Goal: Task Accomplishment & Management: Use online tool/utility

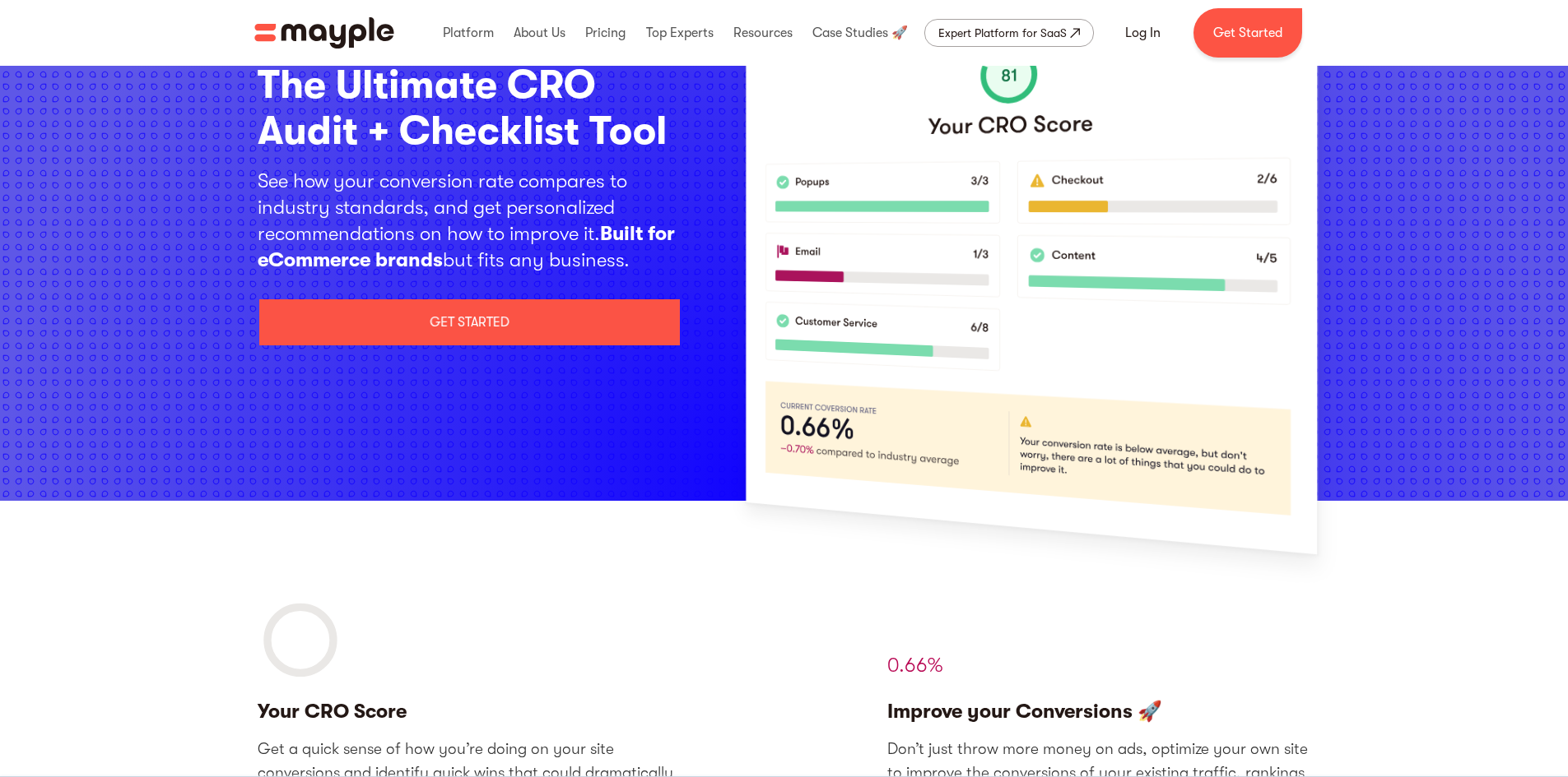
scroll to position [165, 0]
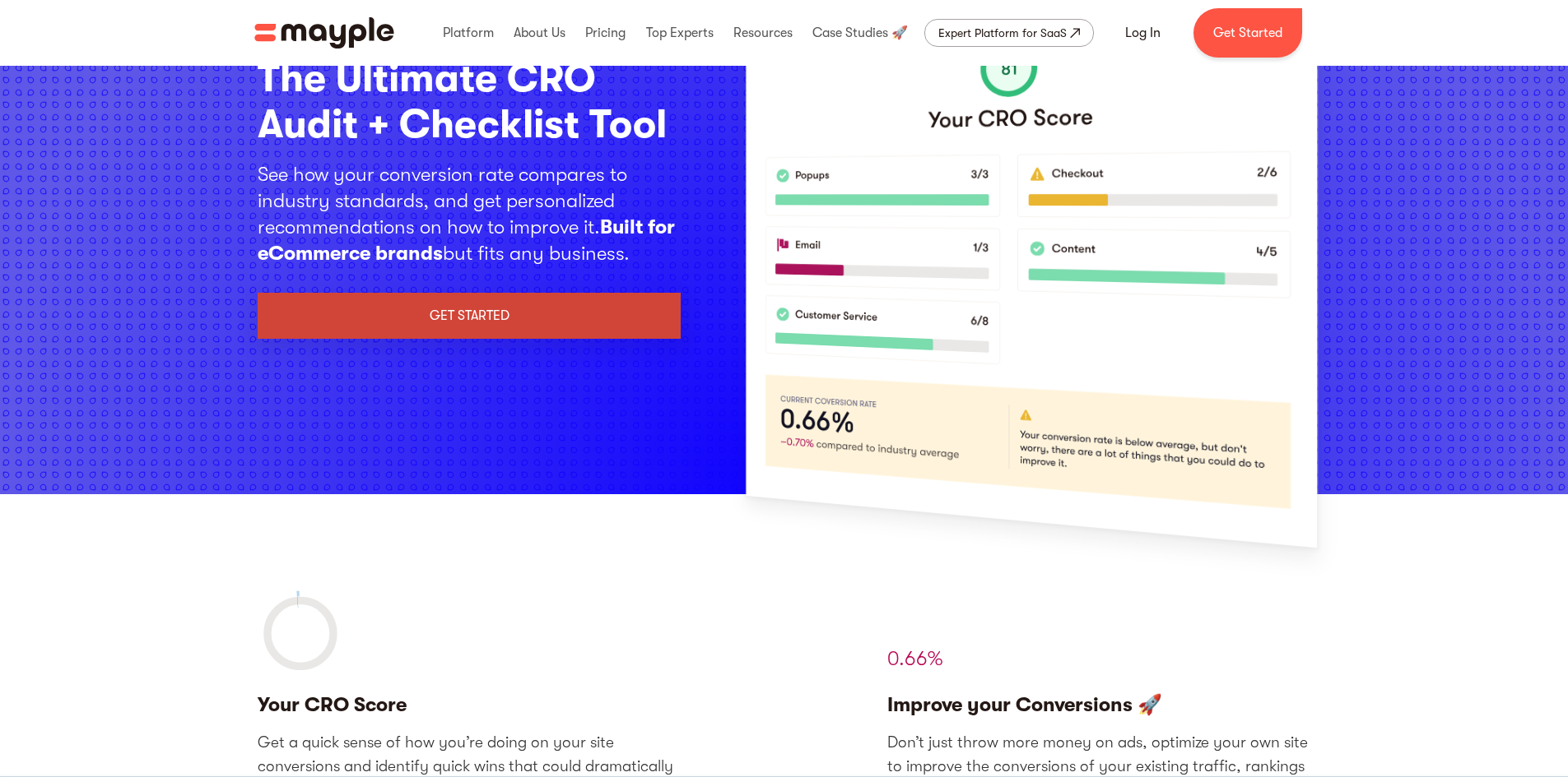
click at [543, 313] on link "get started" at bounding box center [469, 316] width 423 height 46
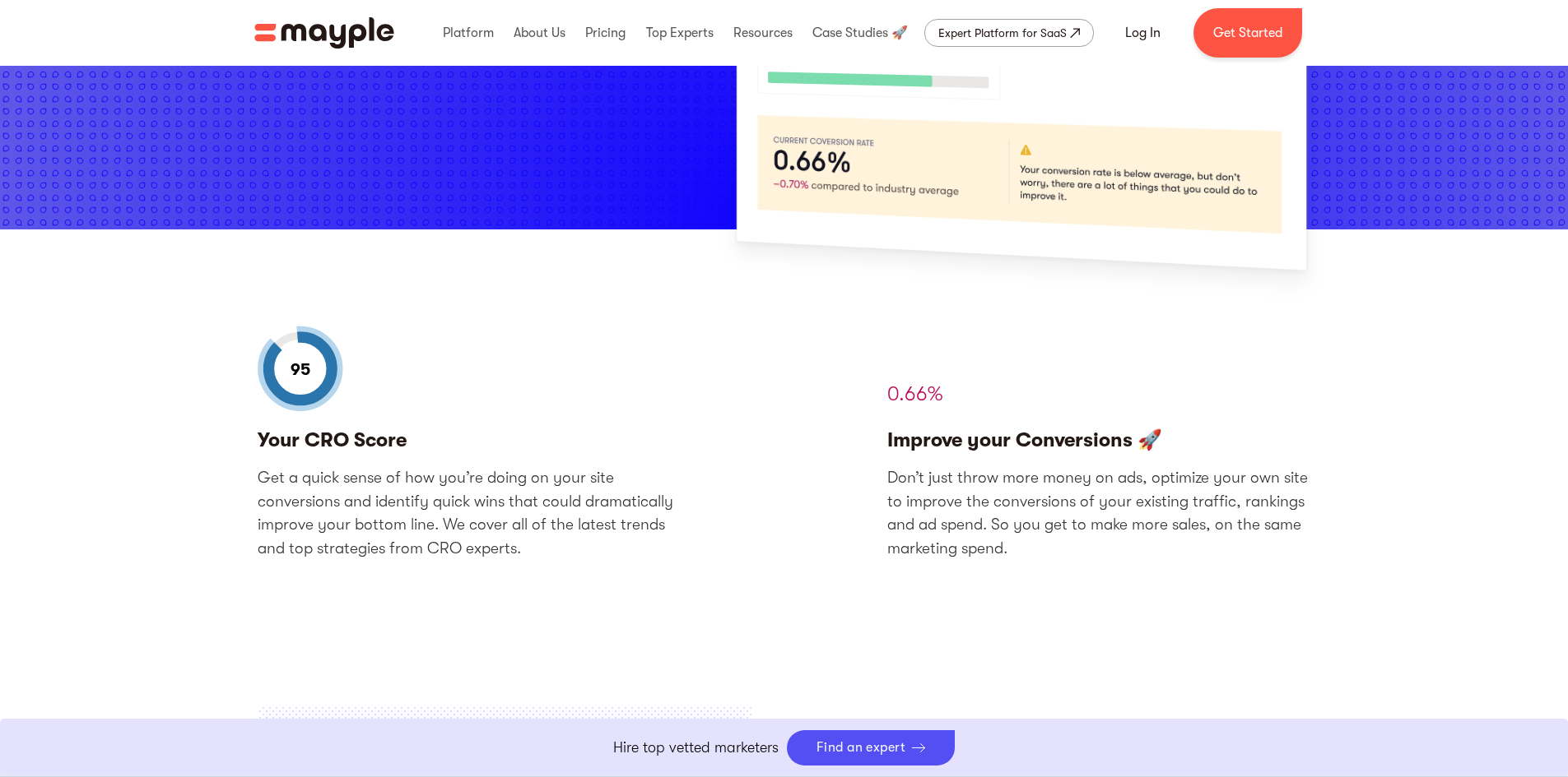
scroll to position [494, 0]
